Goal: Task Accomplishment & Management: Complete application form

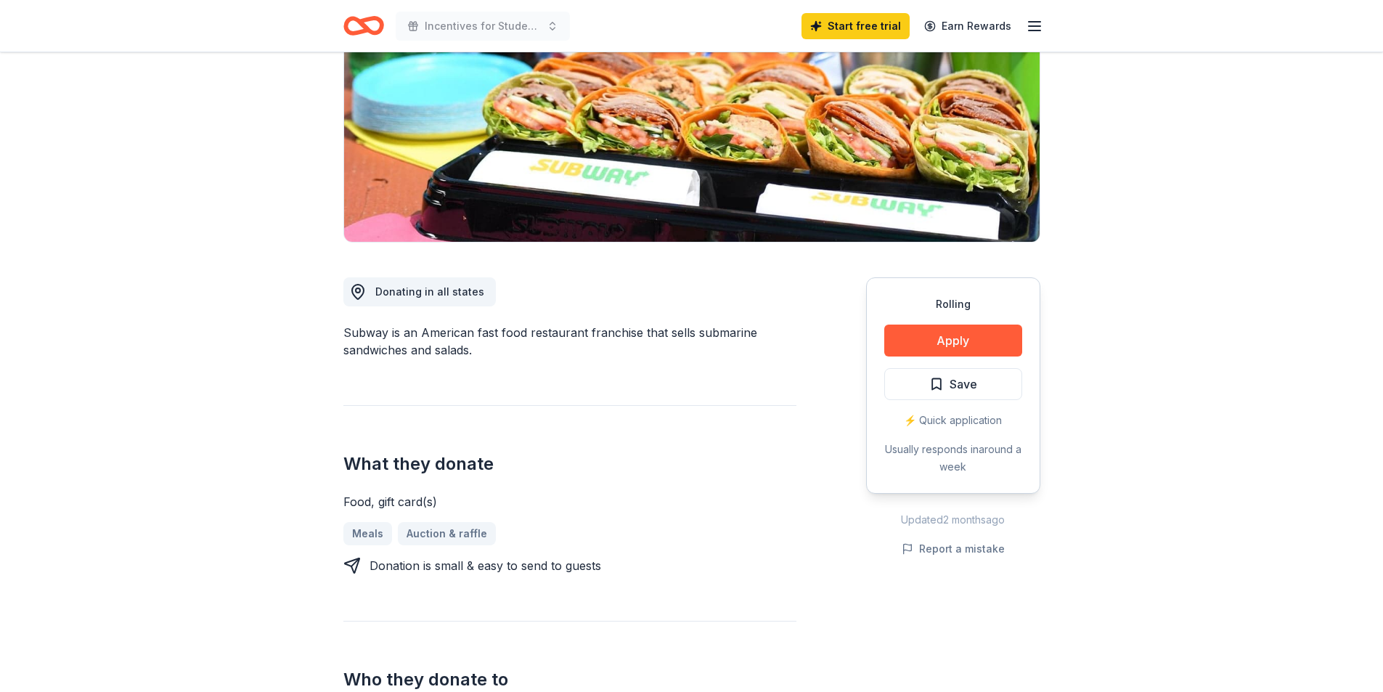
scroll to position [145, 0]
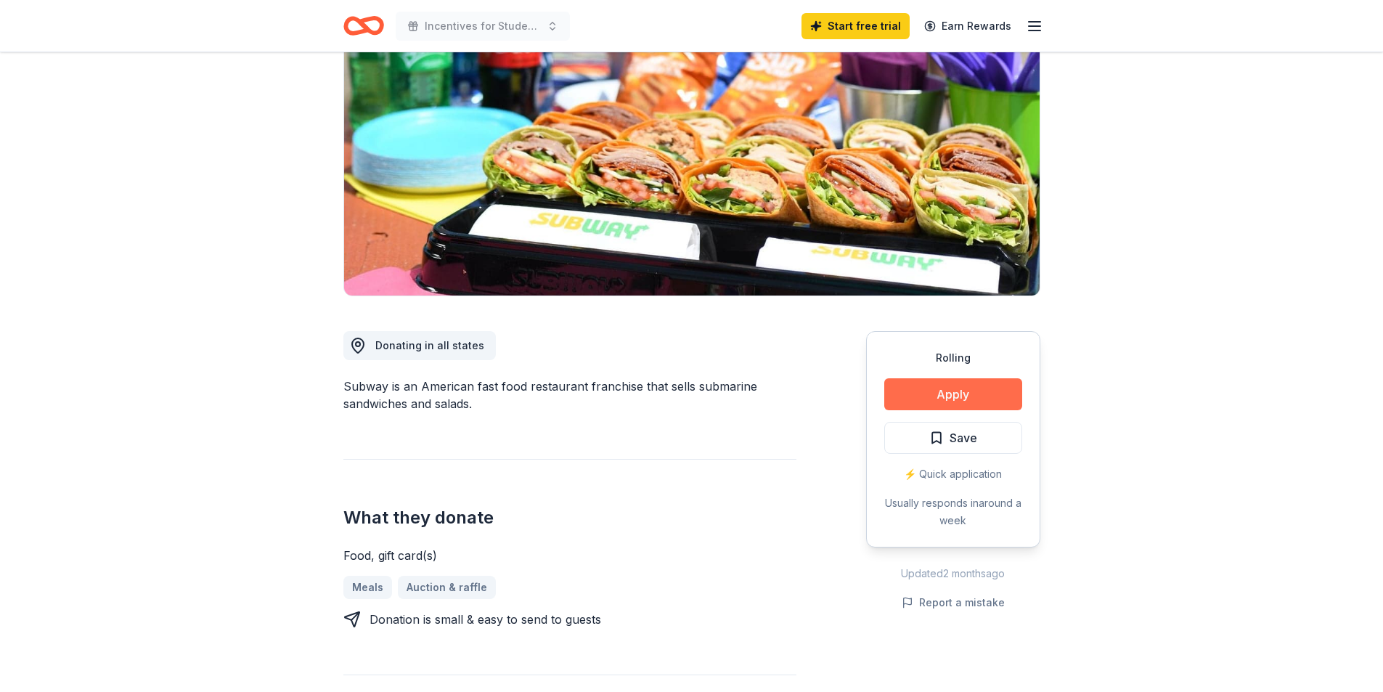
click at [896, 393] on button "Apply" at bounding box center [953, 394] width 138 height 32
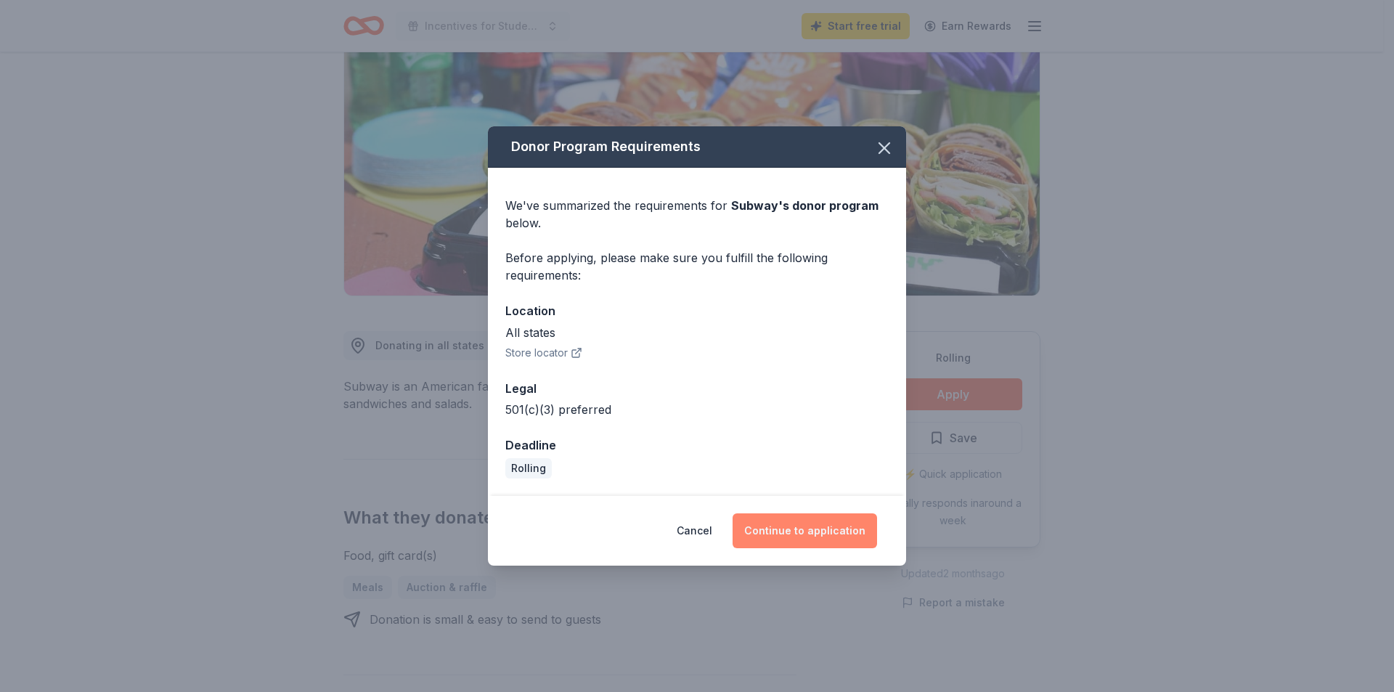
click at [804, 526] on button "Continue to application" at bounding box center [804, 530] width 144 height 35
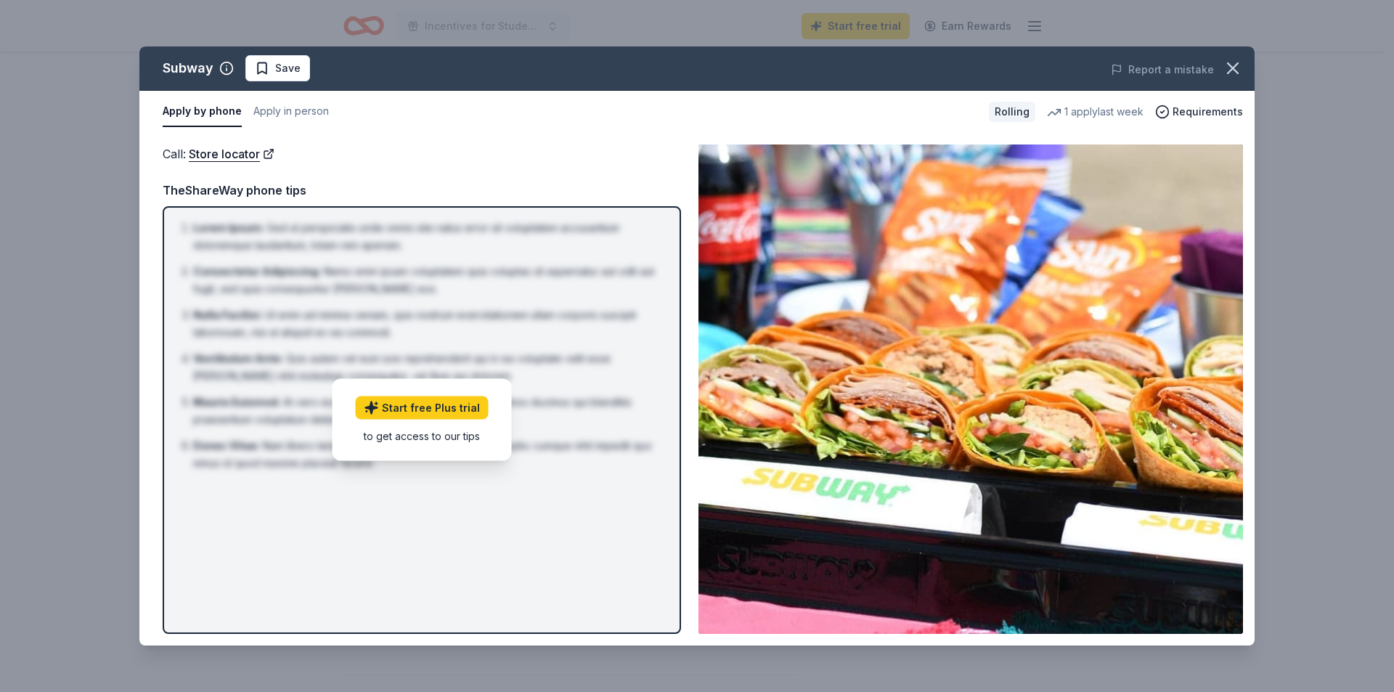
click at [498, 173] on div "Call : Store locator TheShareWay phone tips Lorem Ipsum : Sed ut perspiciatis u…" at bounding box center [422, 388] width 518 height 489
click at [1235, 68] on icon "button" at bounding box center [1232, 68] width 20 height 20
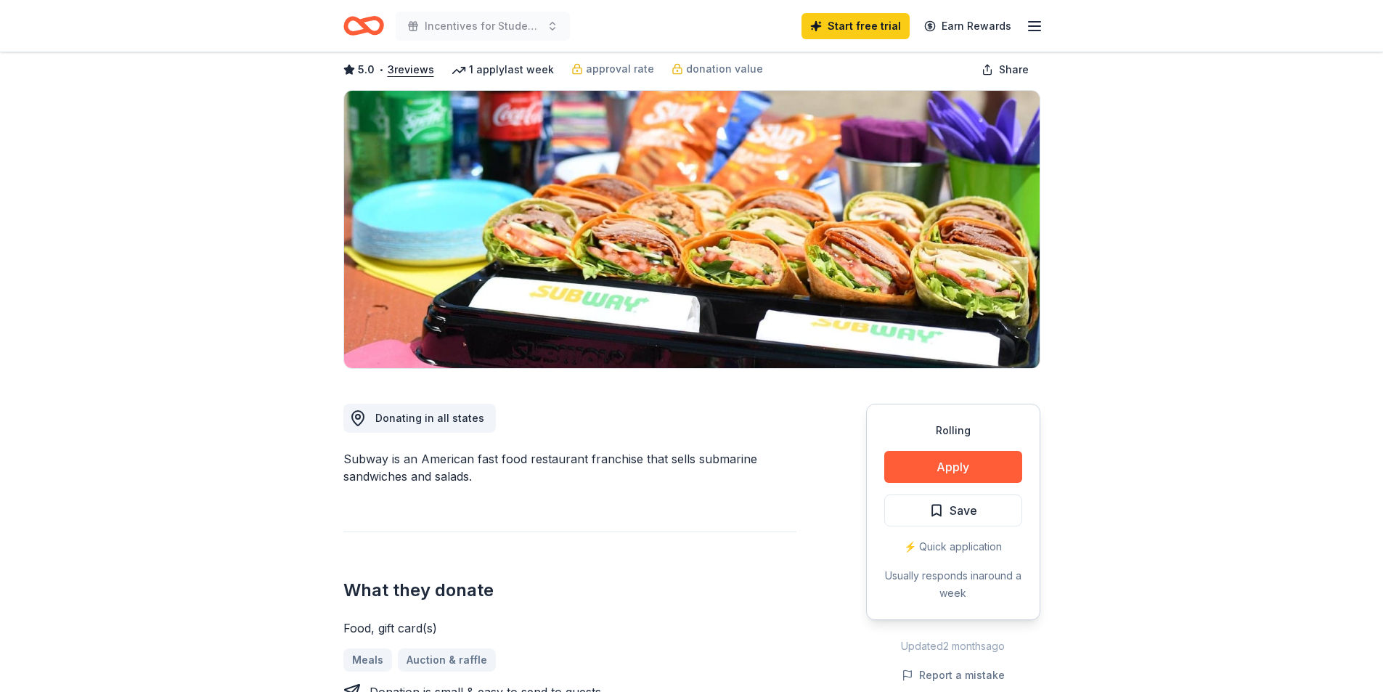
scroll to position [0, 0]
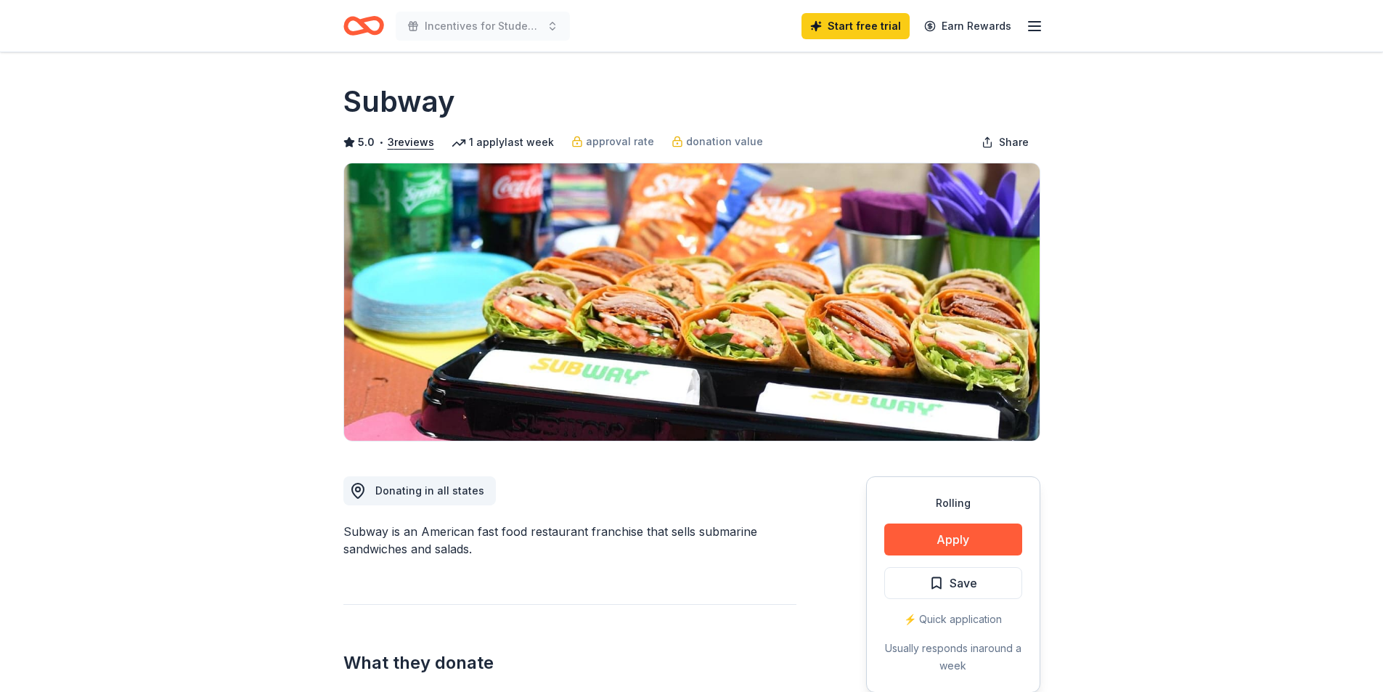
click at [420, 491] on span "Donating in all states" at bounding box center [429, 490] width 109 height 12
click at [1036, 33] on icon "button" at bounding box center [1034, 25] width 17 height 17
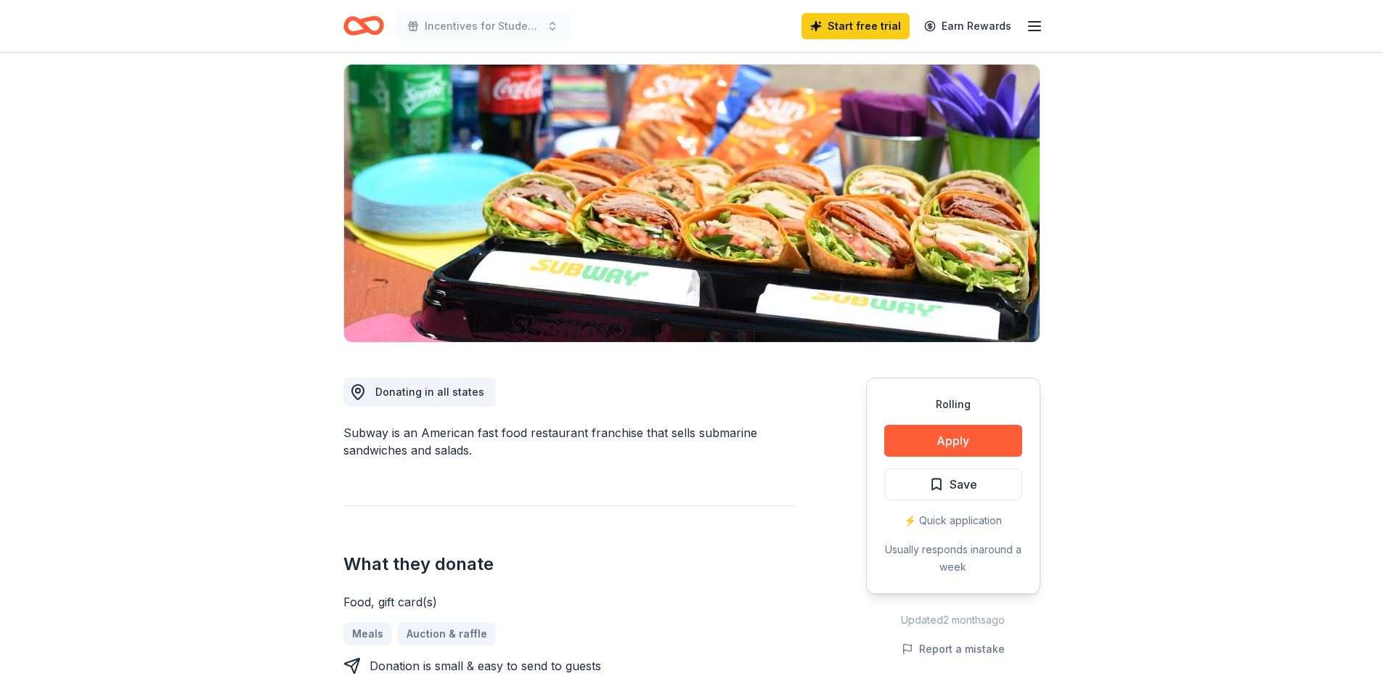
scroll to position [218, 0]
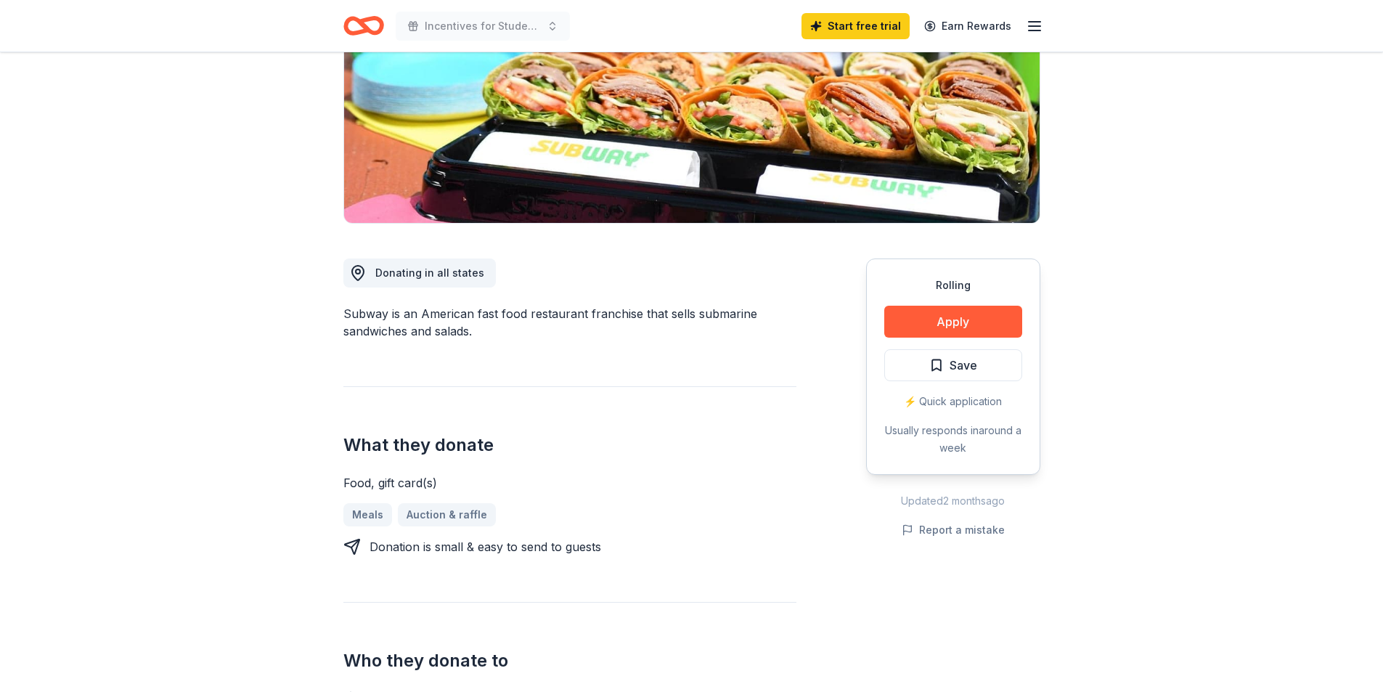
click at [971, 404] on div "⚡️ Quick application" at bounding box center [953, 401] width 138 height 17
click at [976, 361] on span "Save" at bounding box center [963, 365] width 28 height 19
click at [975, 325] on button "Apply" at bounding box center [953, 322] width 138 height 32
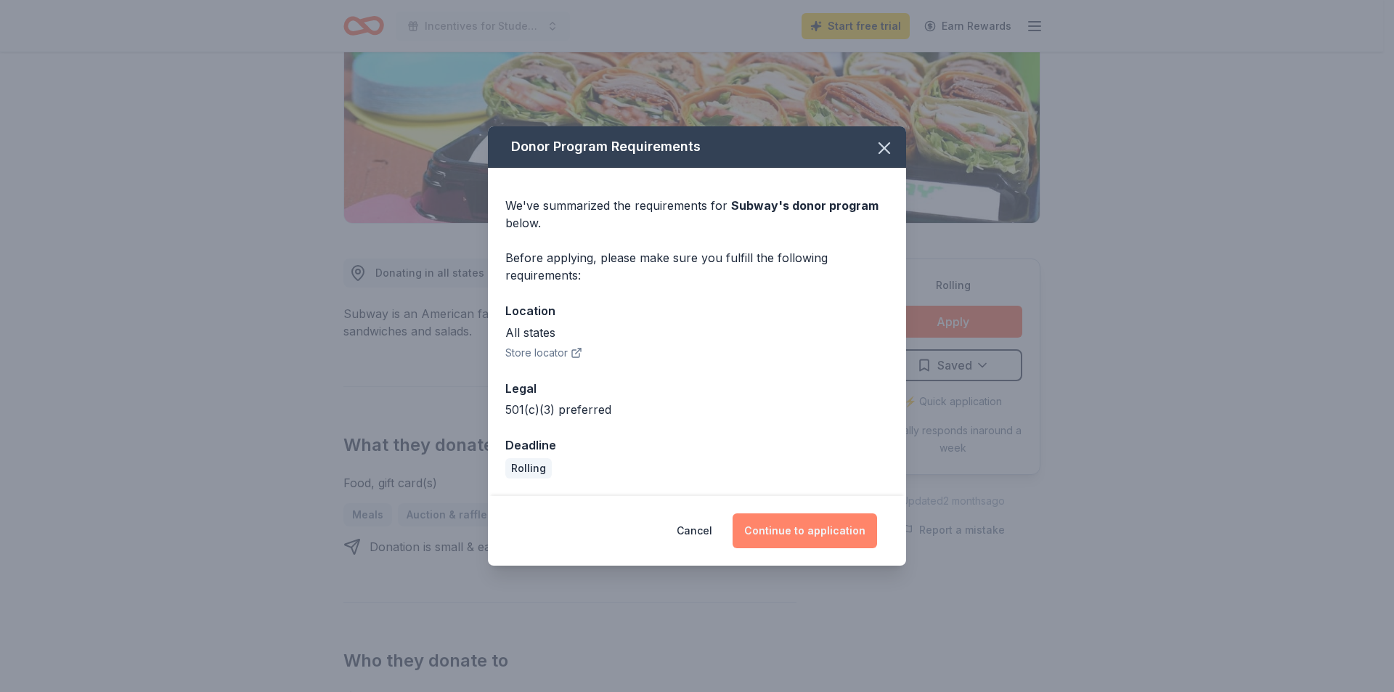
click at [785, 531] on button "Continue to application" at bounding box center [804, 530] width 144 height 35
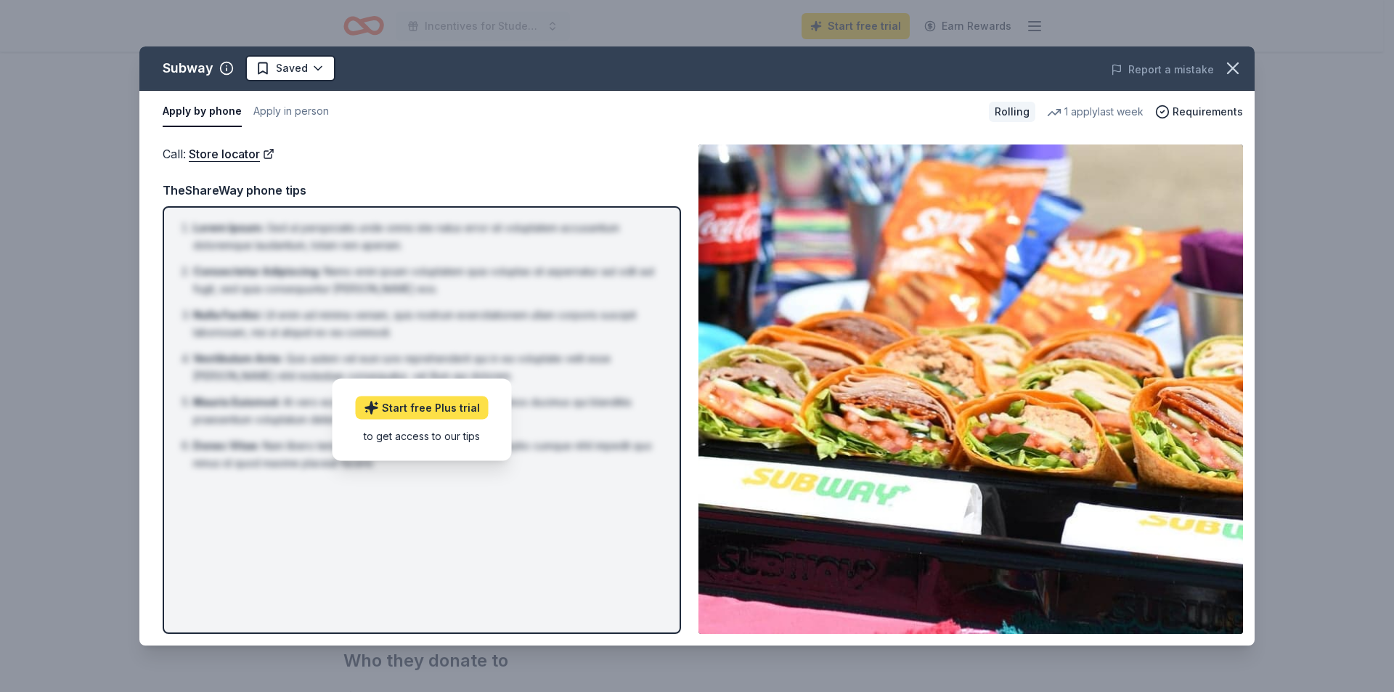
click at [444, 406] on link "Start free Plus trial" at bounding box center [422, 407] width 133 height 23
click at [286, 111] on button "Apply in person" at bounding box center [290, 112] width 75 height 30
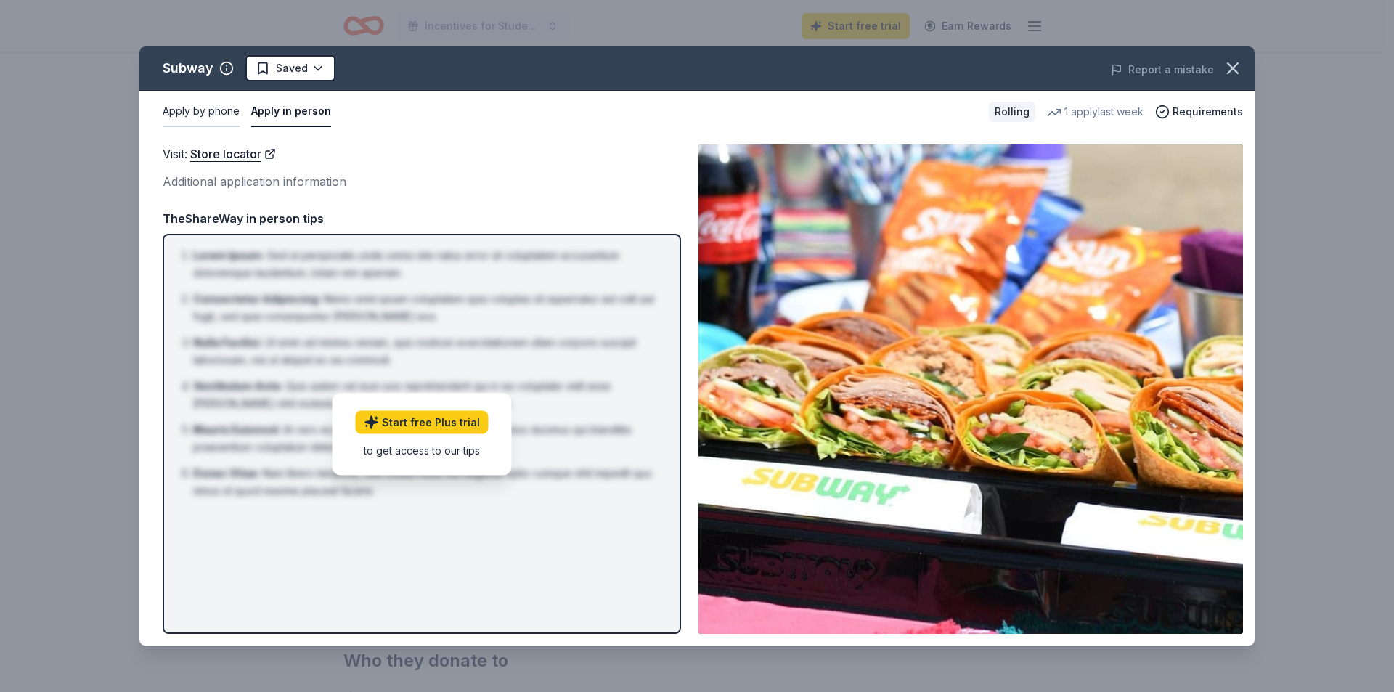
click at [198, 113] on button "Apply by phone" at bounding box center [201, 112] width 77 height 30
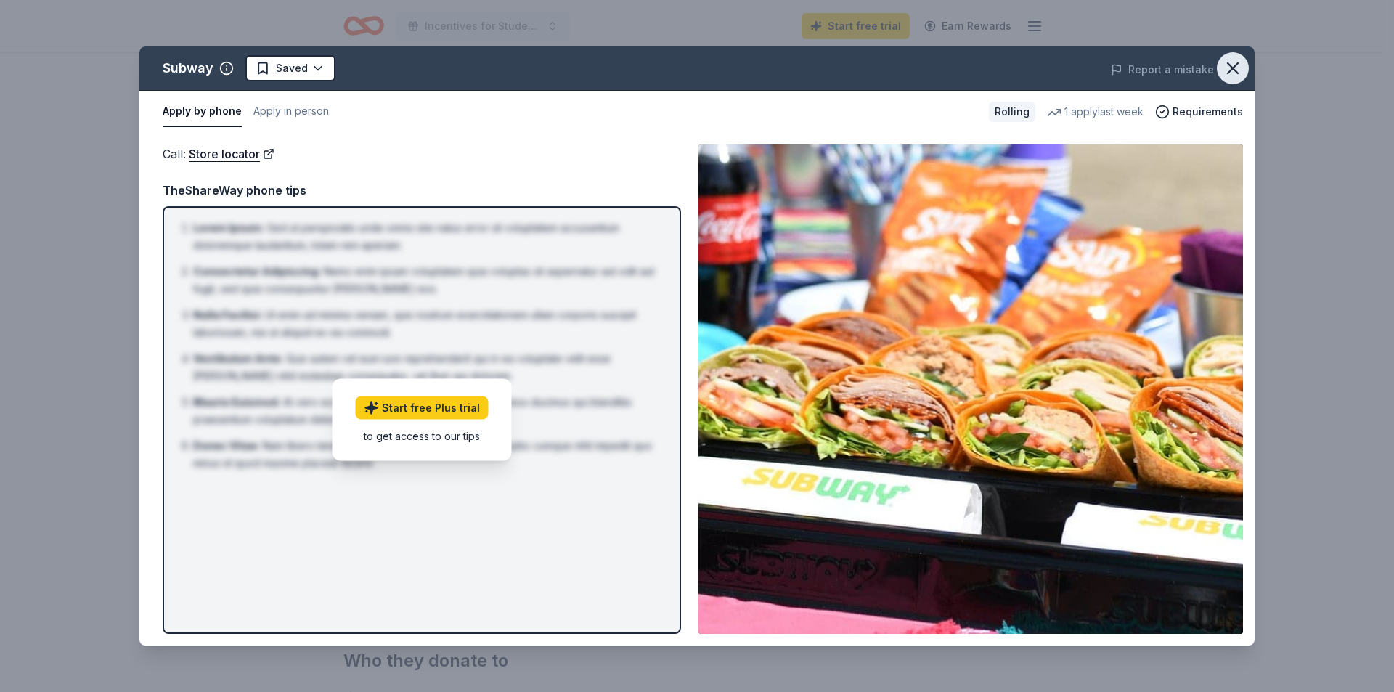
click at [1240, 72] on icon "button" at bounding box center [1232, 68] width 20 height 20
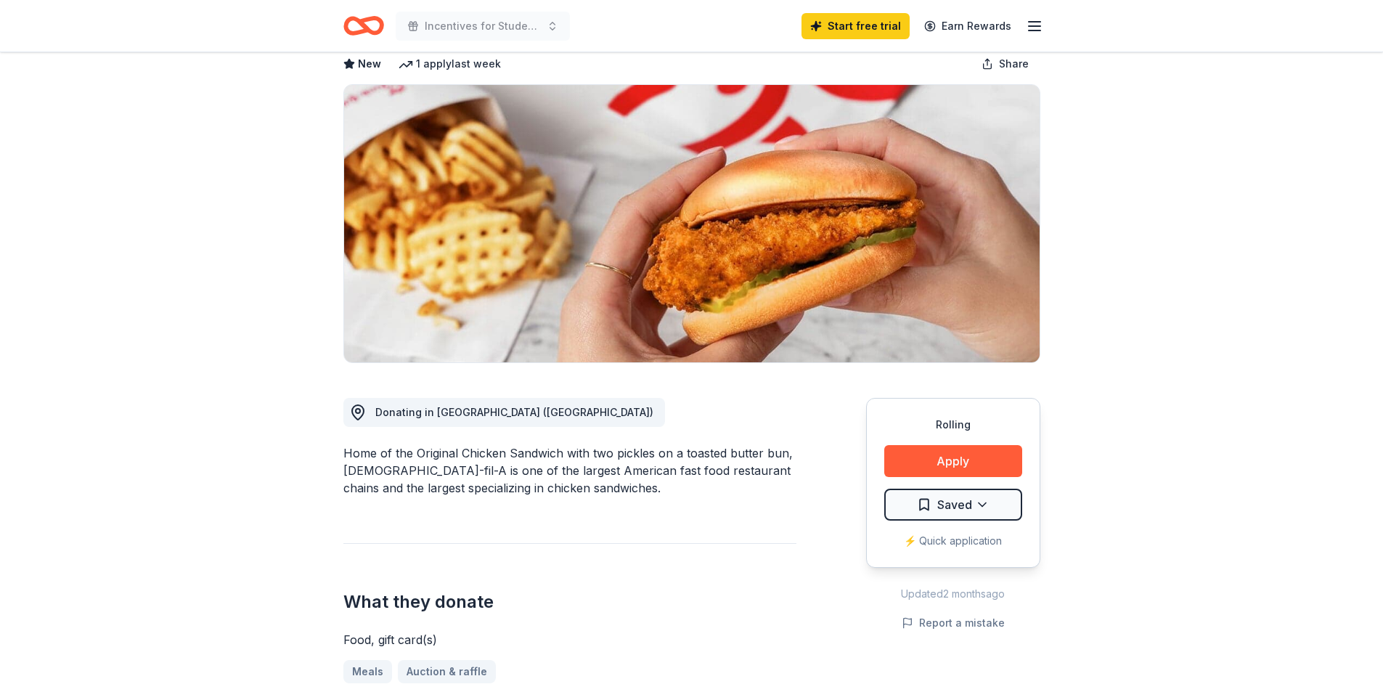
scroll to position [145, 0]
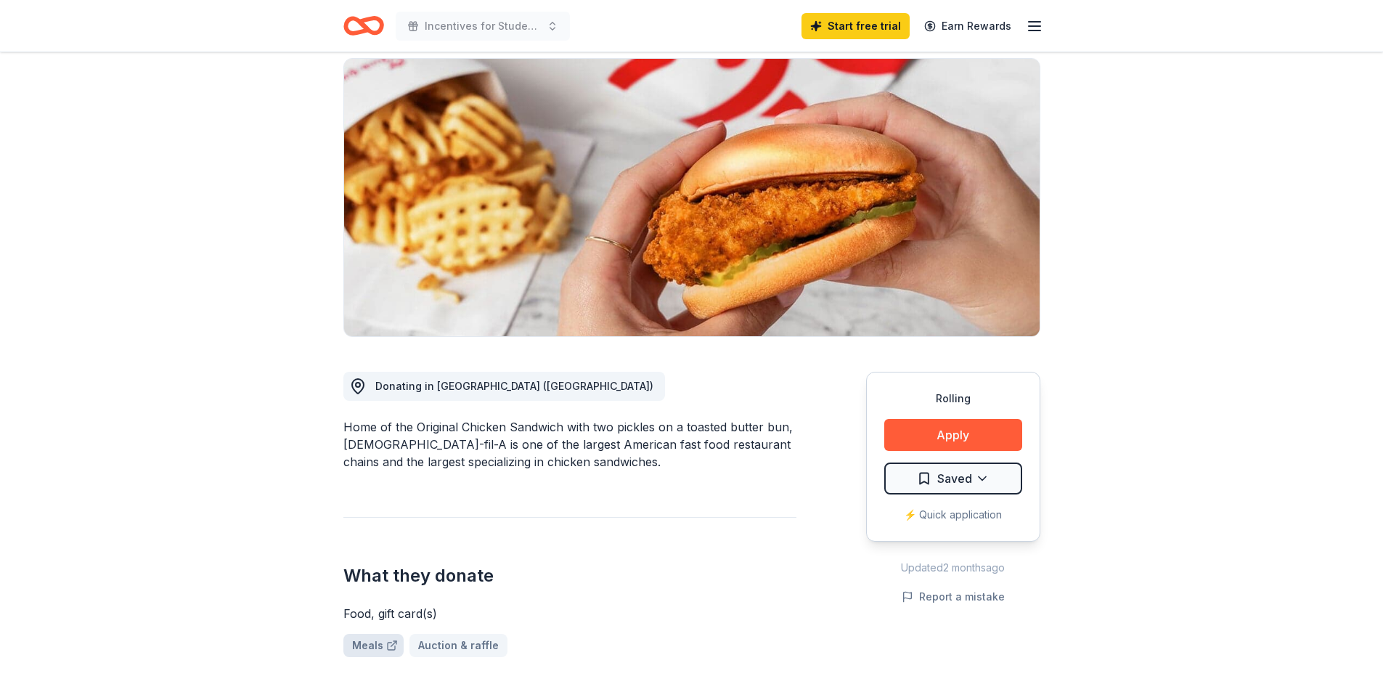
click at [383, 639] on div at bounding box center [390, 645] width 15 height 12
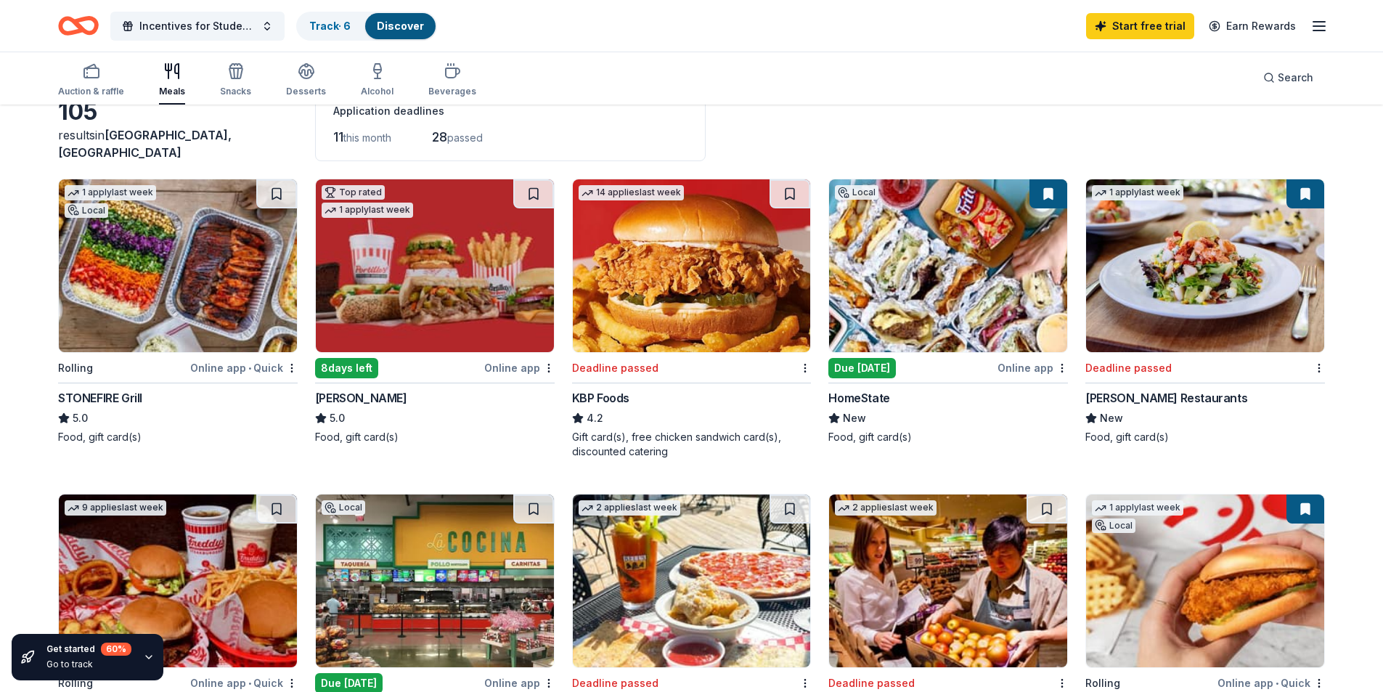
scroll to position [79, 0]
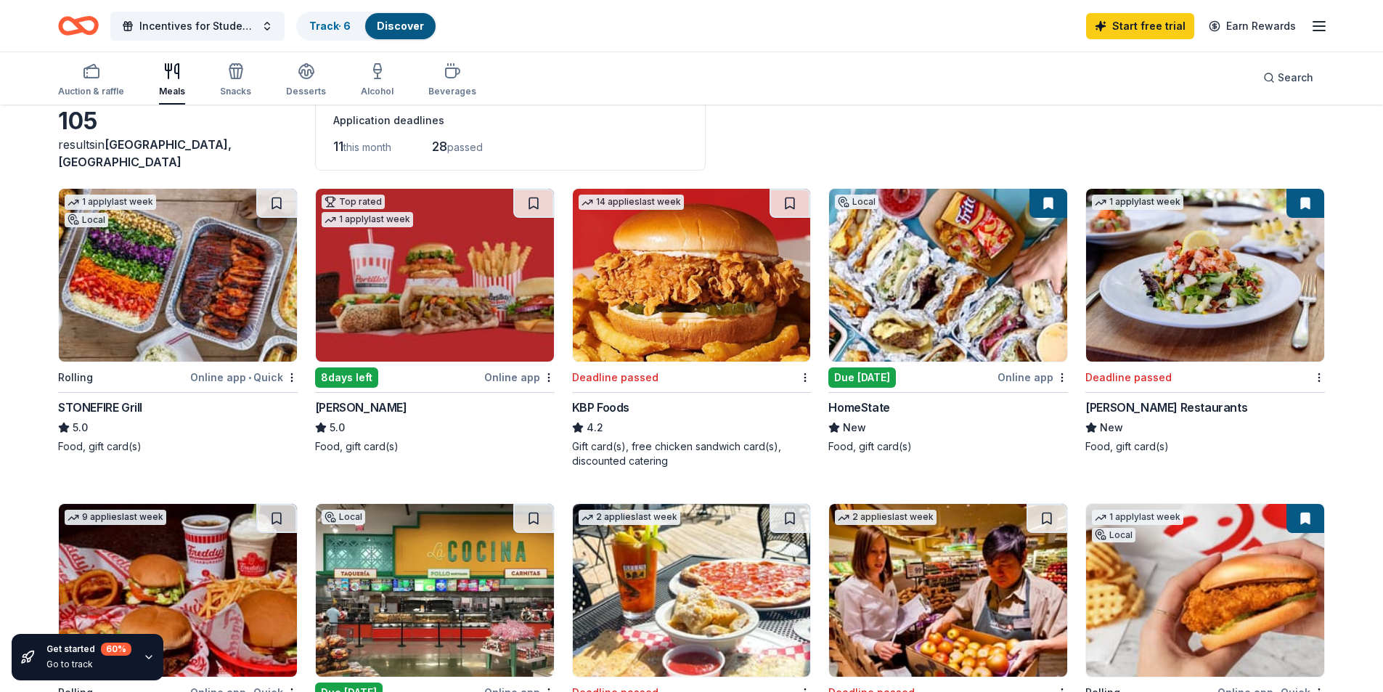
click at [929, 308] on img at bounding box center [948, 275] width 238 height 173
click at [679, 306] on img at bounding box center [692, 275] width 238 height 173
click at [173, 326] on img at bounding box center [178, 275] width 238 height 173
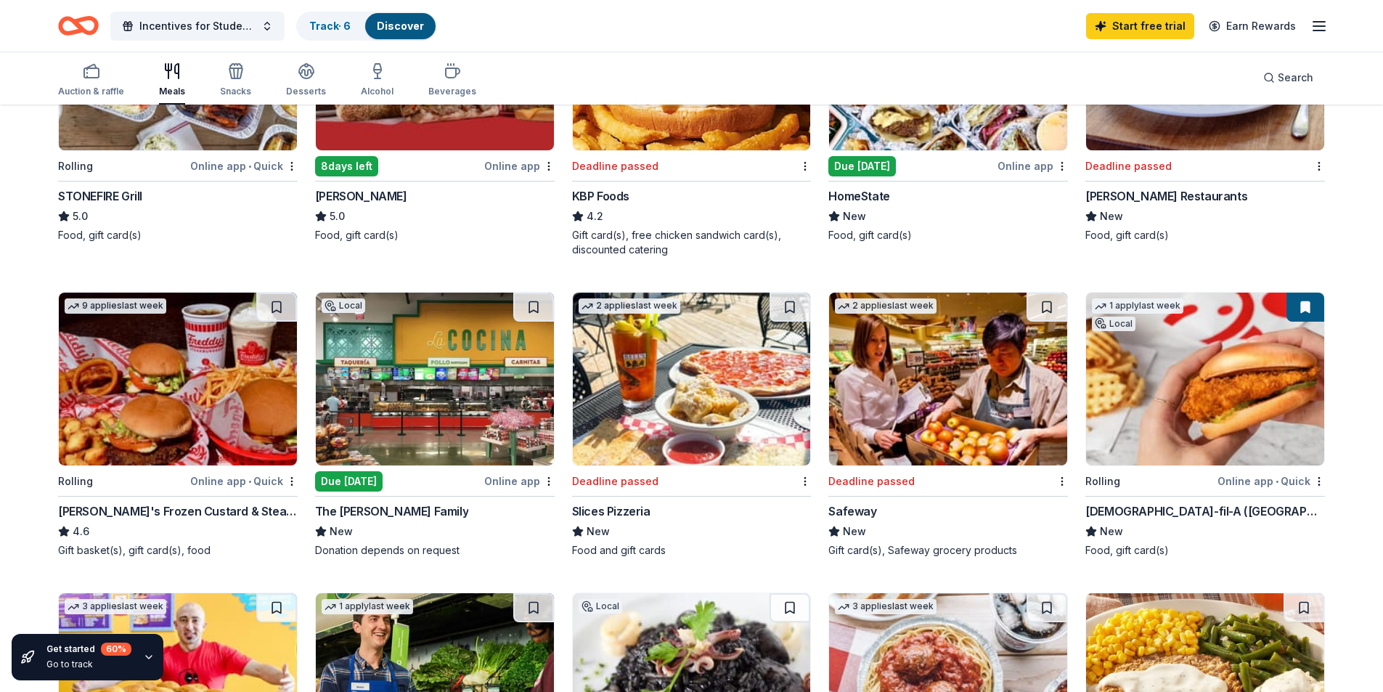
scroll to position [297, 0]
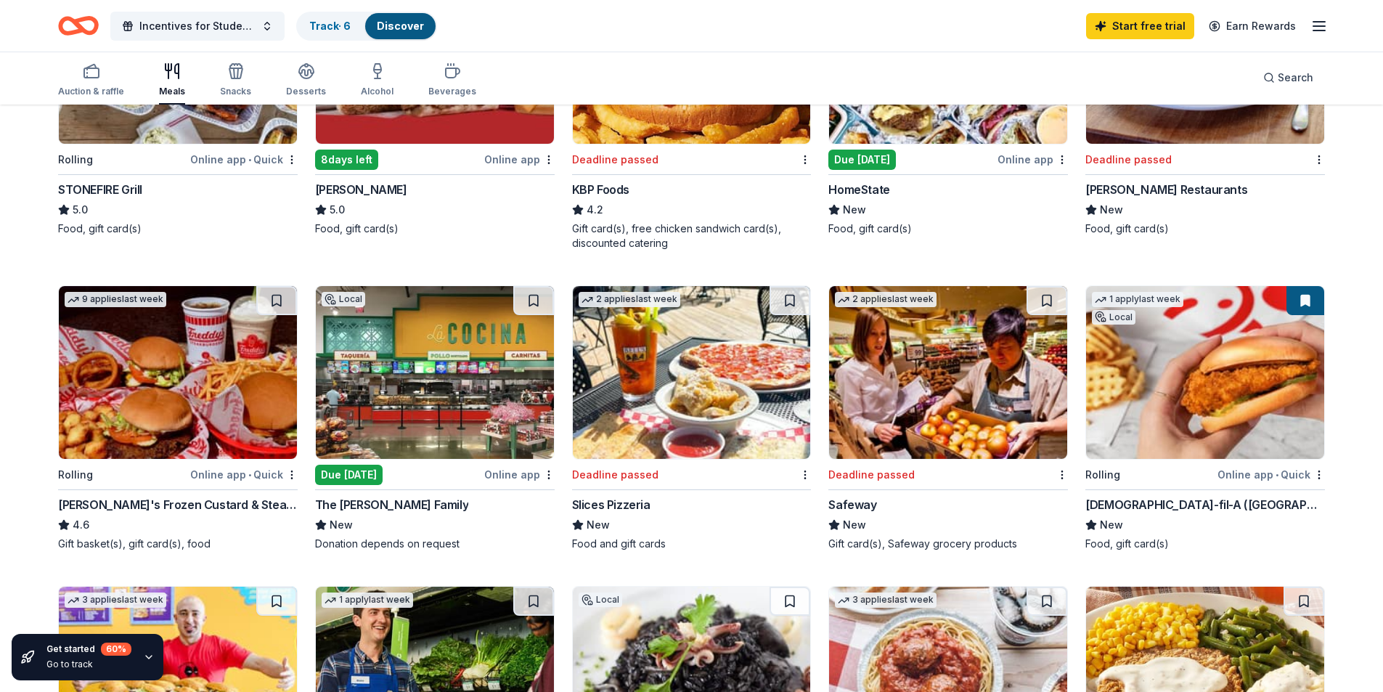
click at [248, 370] on img at bounding box center [178, 372] width 238 height 173
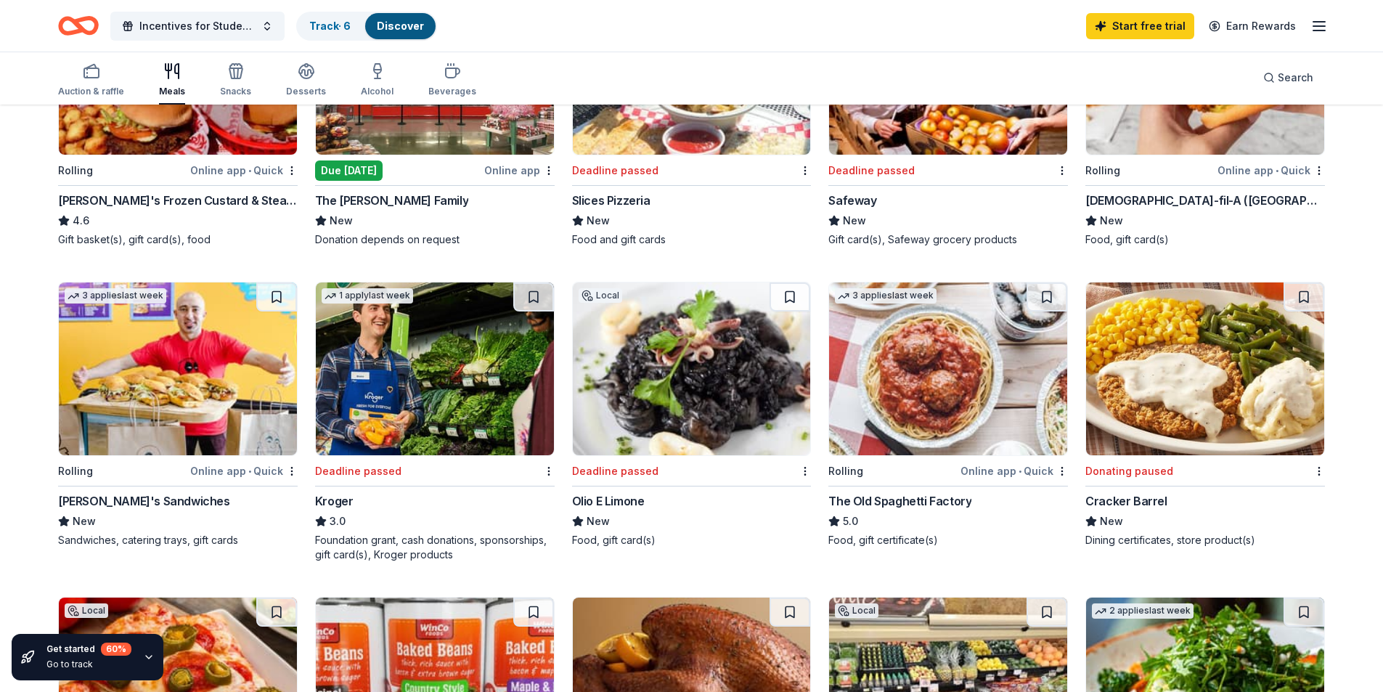
scroll to position [608, 0]
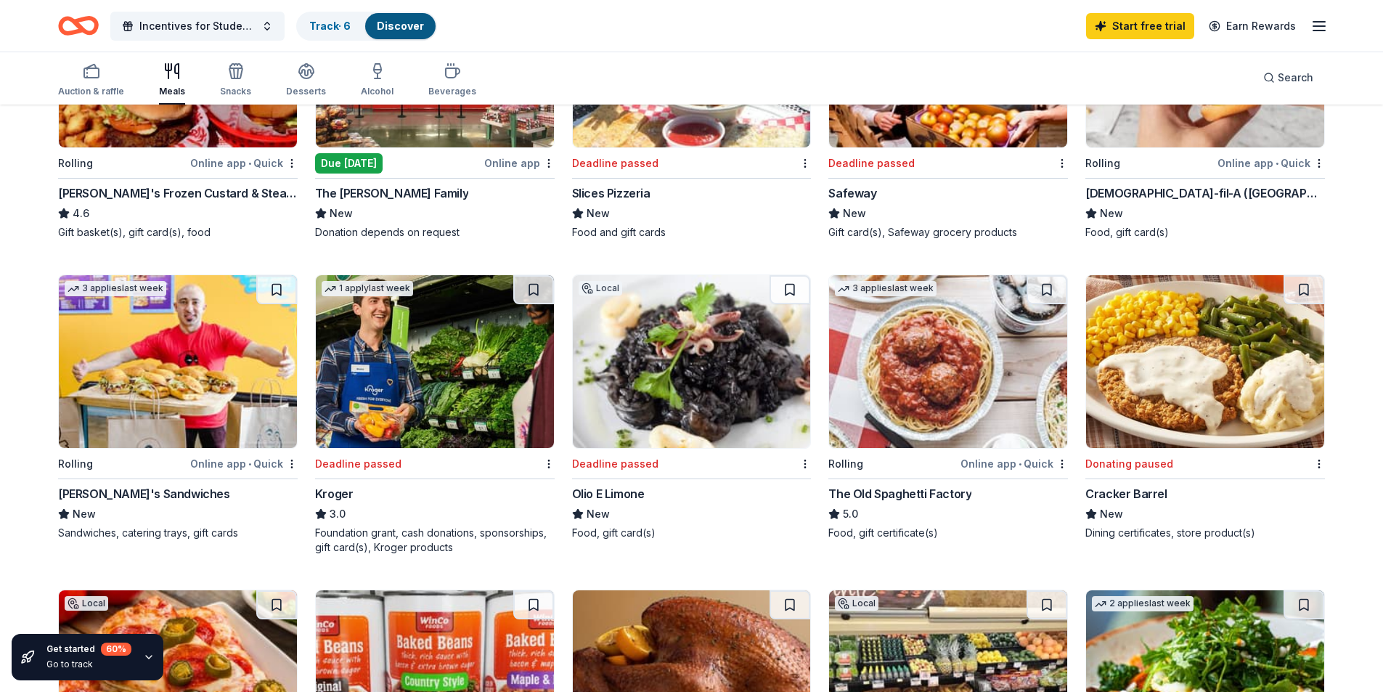
click at [935, 354] on img at bounding box center [948, 361] width 238 height 173
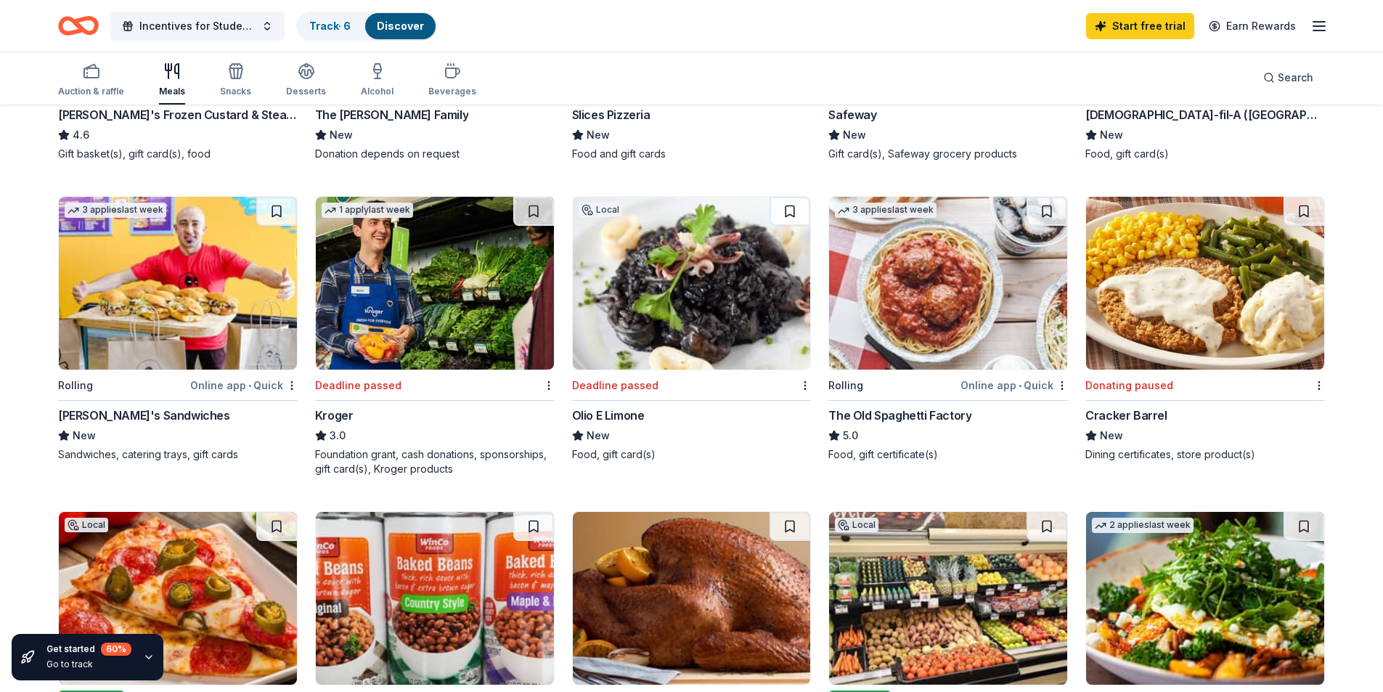
scroll to position [663, 0]
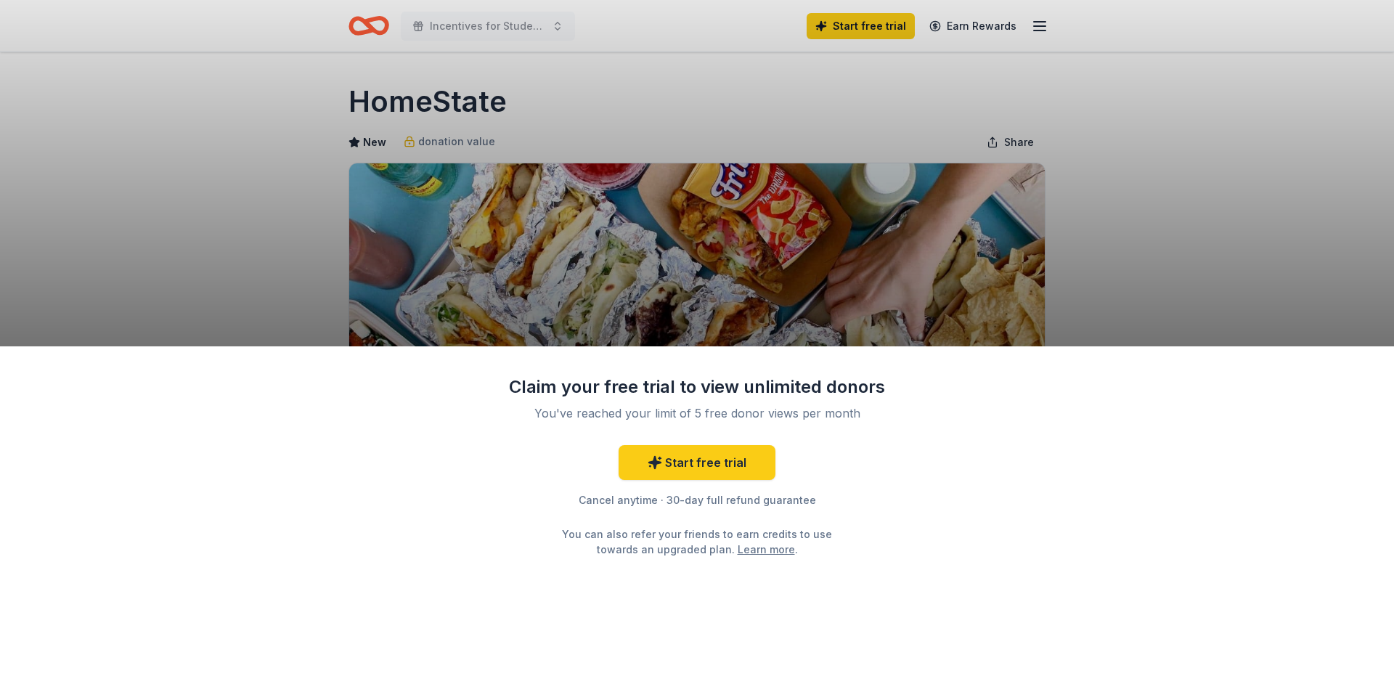
click at [849, 280] on div "Claim your free trial to view unlimited donors You've reached your limit of 5 f…" at bounding box center [697, 346] width 1394 height 692
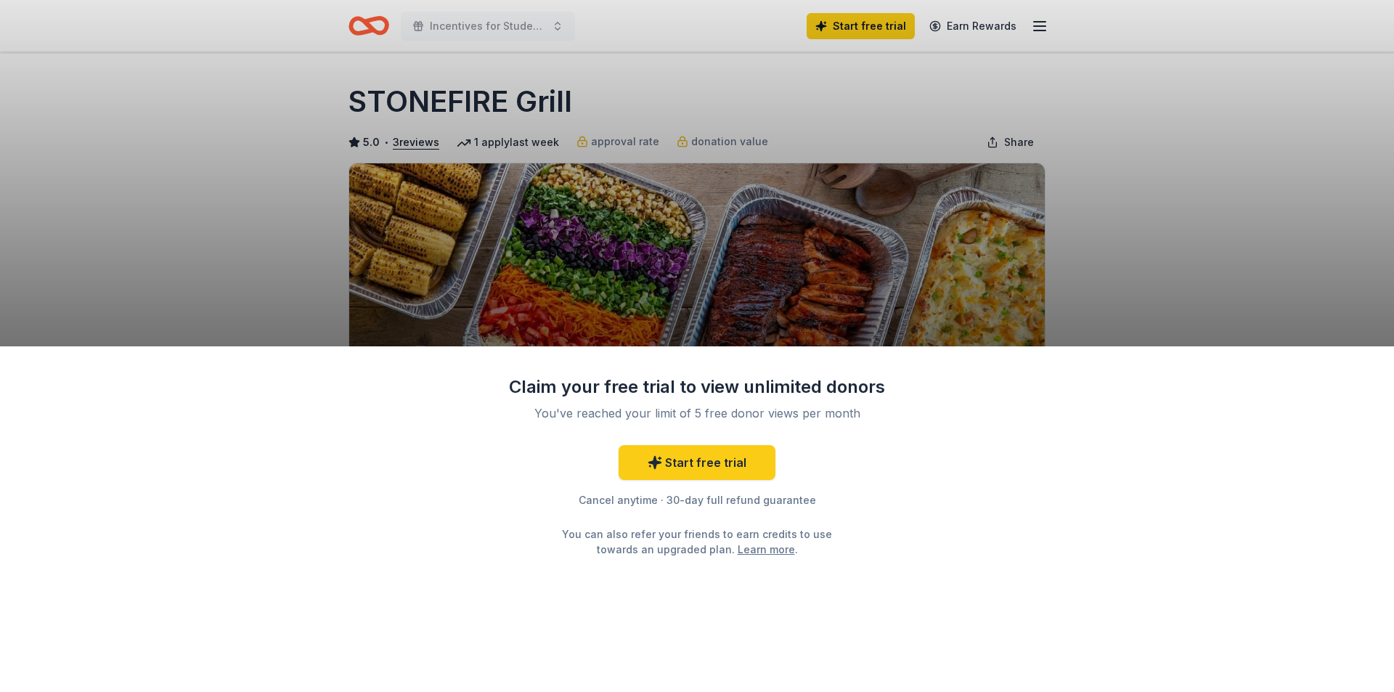
click at [648, 248] on div "Claim your free trial to view unlimited donors You've reached your limit of 5 f…" at bounding box center [697, 346] width 1394 height 692
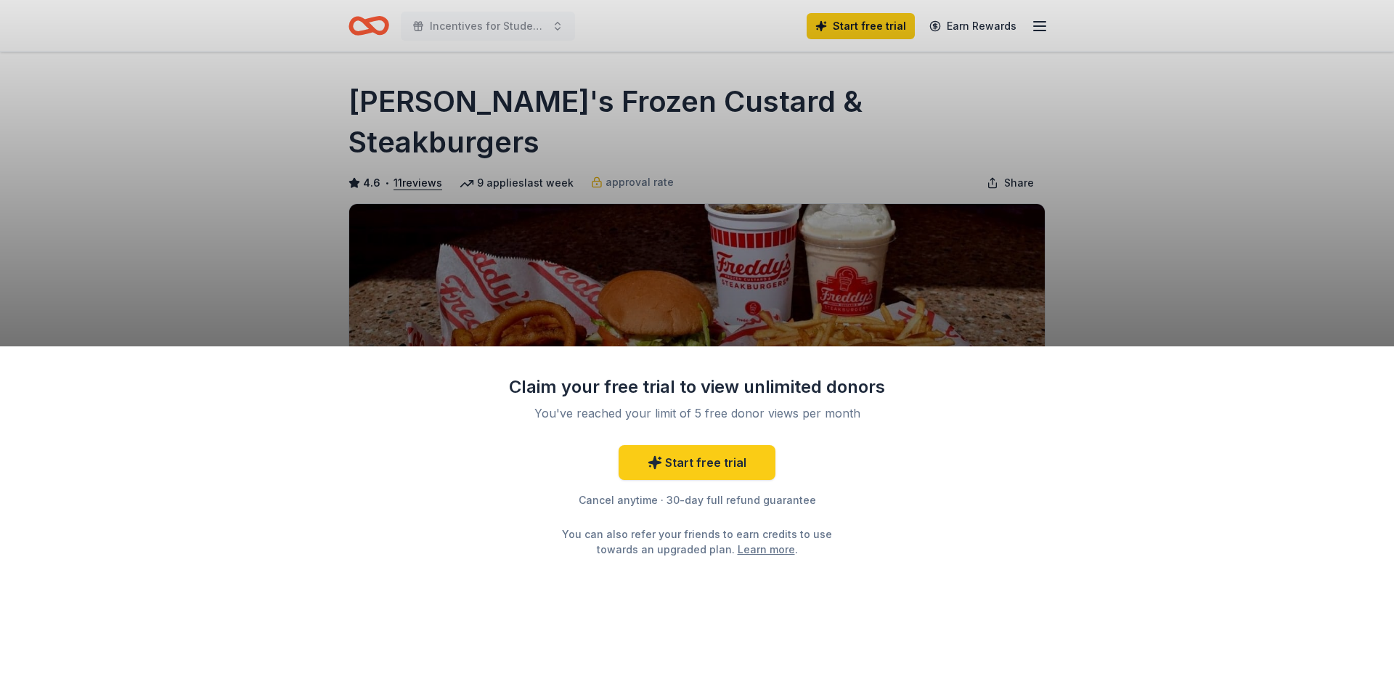
click at [658, 295] on div "Claim your free trial to view unlimited donors You've reached your limit of 5 f…" at bounding box center [697, 346] width 1394 height 692
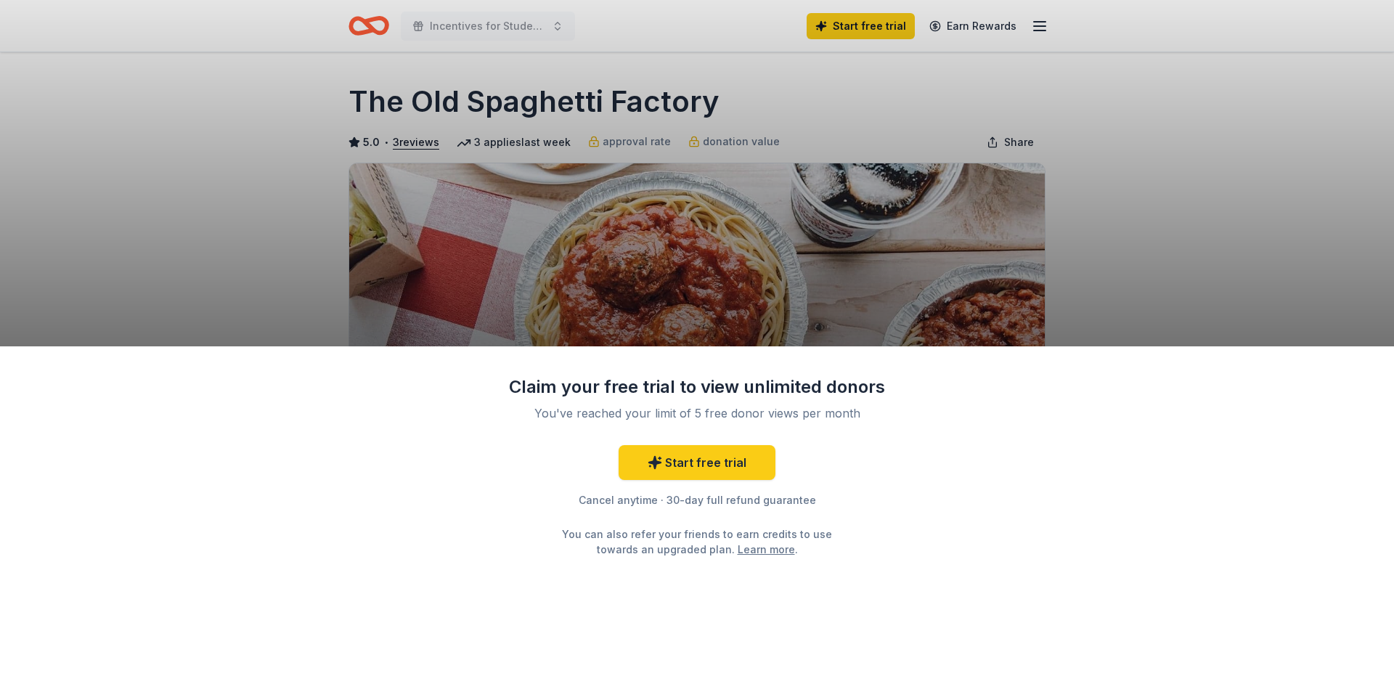
click at [723, 273] on div "Claim your free trial to view unlimited donors You've reached your limit of 5 f…" at bounding box center [697, 346] width 1394 height 692
